Goal: Information Seeking & Learning: Learn about a topic

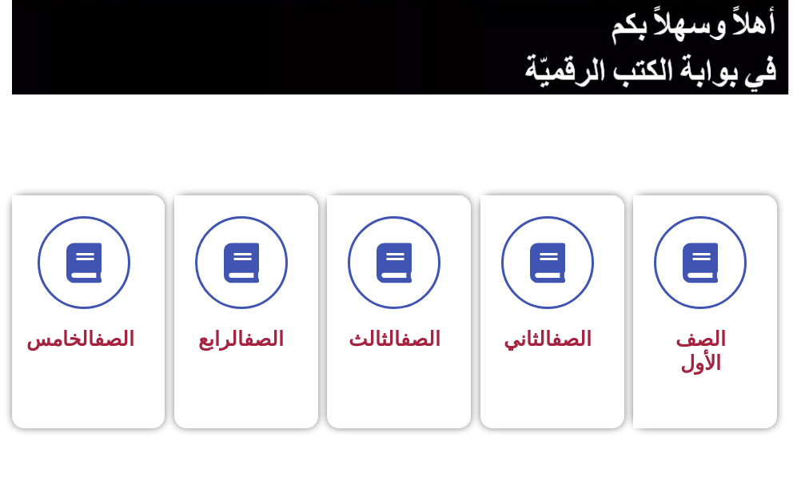
scroll to position [400, 0]
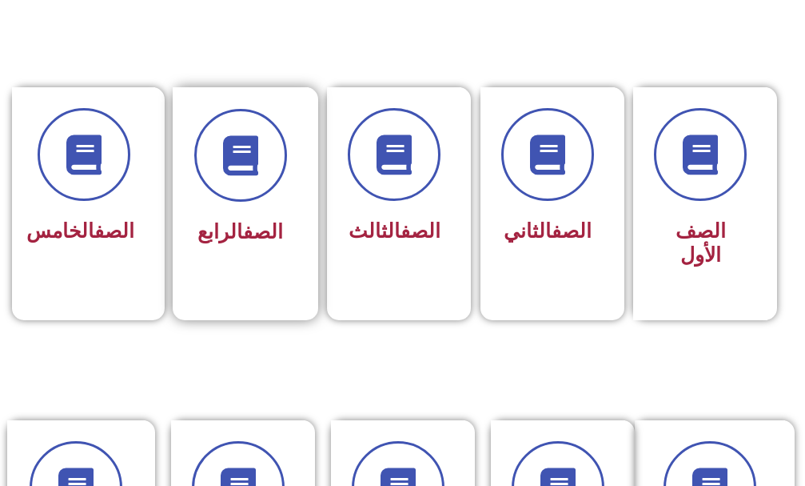
click at [300, 183] on div "الصف الرابع" at bounding box center [241, 192] width 136 height 210
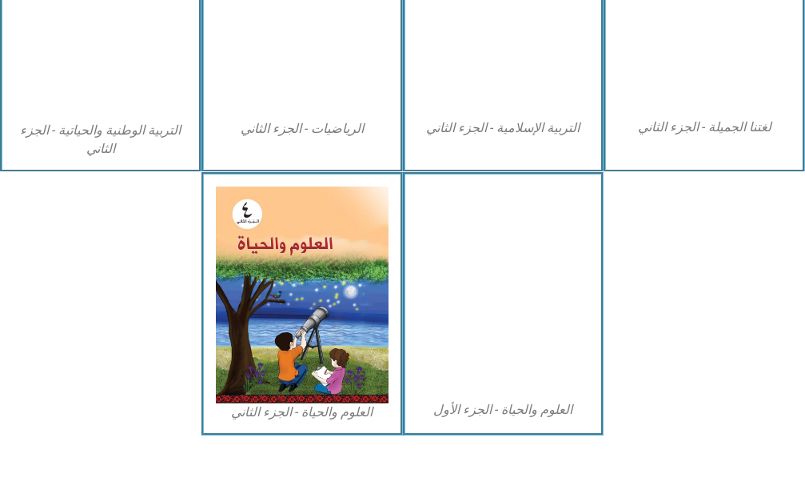
scroll to position [964, 0]
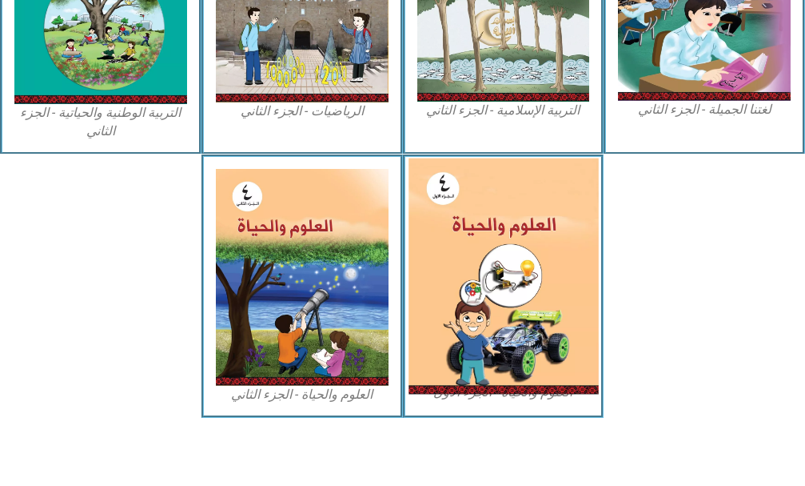
click at [538, 262] on img at bounding box center [504, 276] width 190 height 236
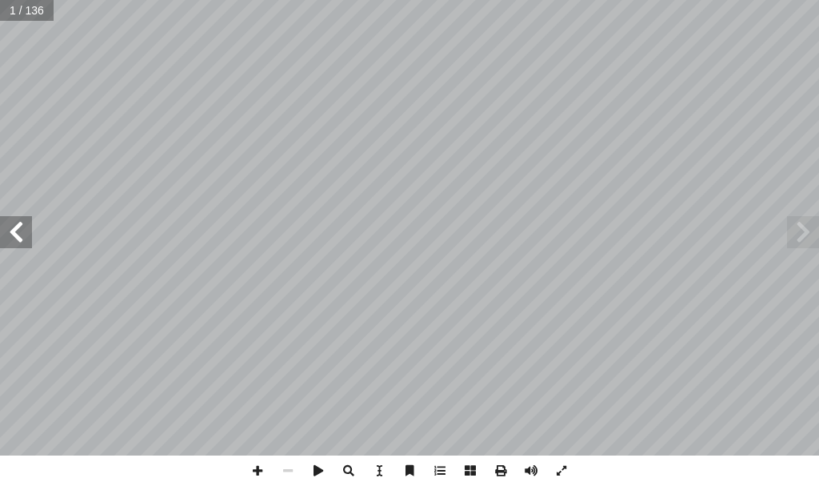
click at [10, 223] on span at bounding box center [16, 232] width 32 height 32
click at [12, 223] on span at bounding box center [16, 232] width 32 height 32
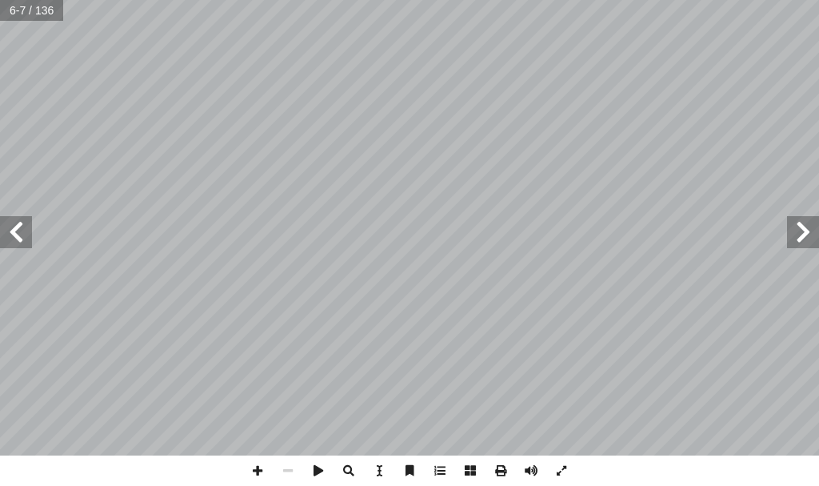
click at [12, 223] on span at bounding box center [16, 232] width 32 height 32
click at [261, 473] on span at bounding box center [257, 470] width 30 height 30
click at [291, 461] on span at bounding box center [288, 470] width 30 height 30
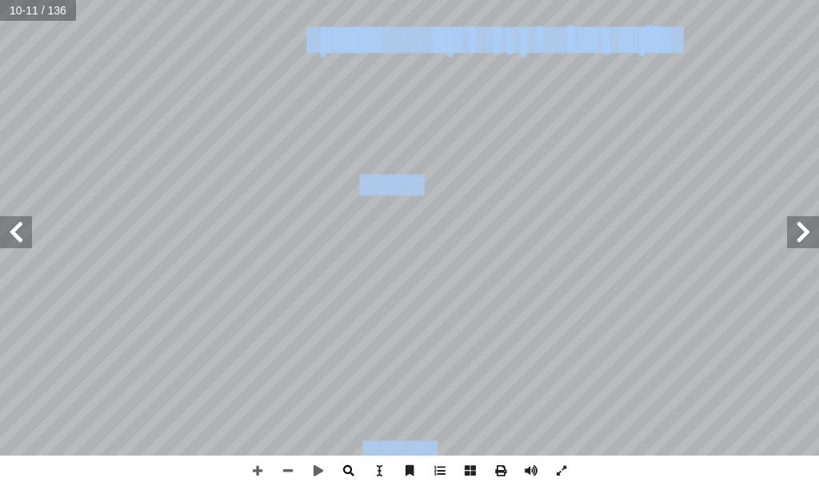
click at [345, 464] on div "6 ة ّ الغذائي ِ المجموعات ُ ة ّ همي أ ا نشاط(3): طاقة فورية طاقة للقيام بمجهود …" at bounding box center [409, 243] width 819 height 486
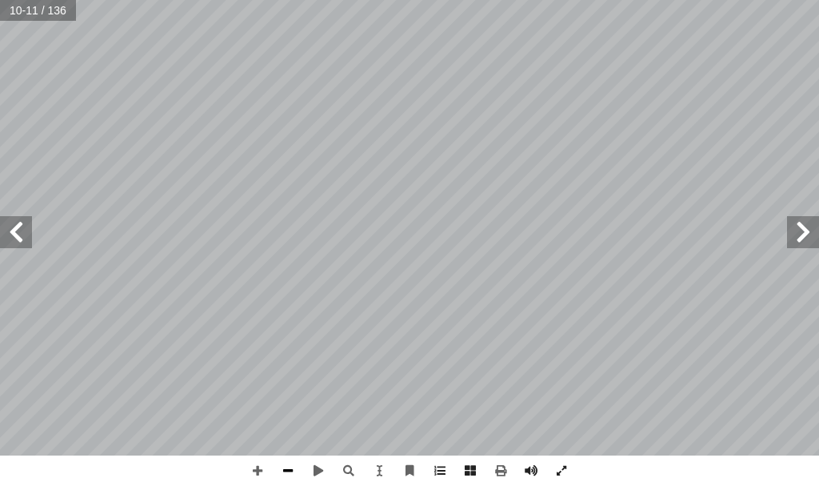
click at [294, 476] on span at bounding box center [288, 470] width 30 height 30
click at [10, 238] on span at bounding box center [16, 232] width 32 height 32
click at [265, 467] on span at bounding box center [257, 470] width 30 height 30
click at [157, 0] on html "الصفحة الرئيسية الصف الأول الصف الثاني الصف الثالث الصف الرابع الصف الخامس الصف…" at bounding box center [409, 54] width 819 height 108
click at [23, 237] on span at bounding box center [16, 232] width 32 height 32
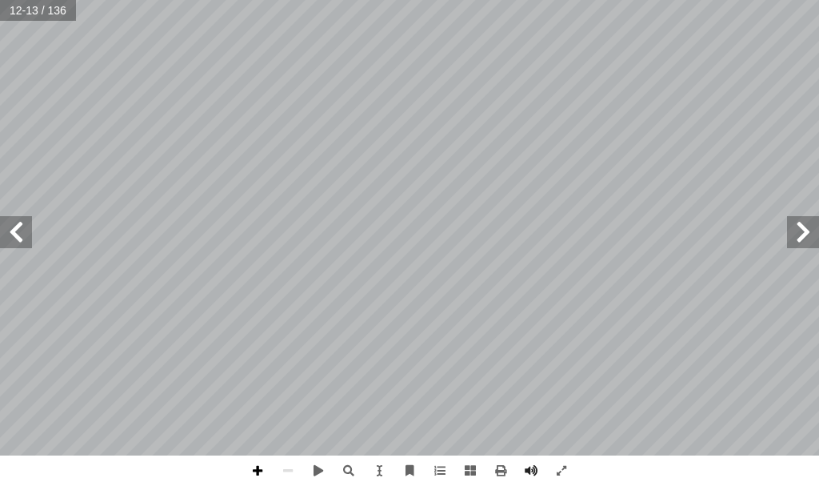
click at [256, 470] on span at bounding box center [257, 470] width 30 height 30
click at [278, 472] on span at bounding box center [288, 470] width 30 height 30
